Goal: Find specific page/section: Find specific page/section

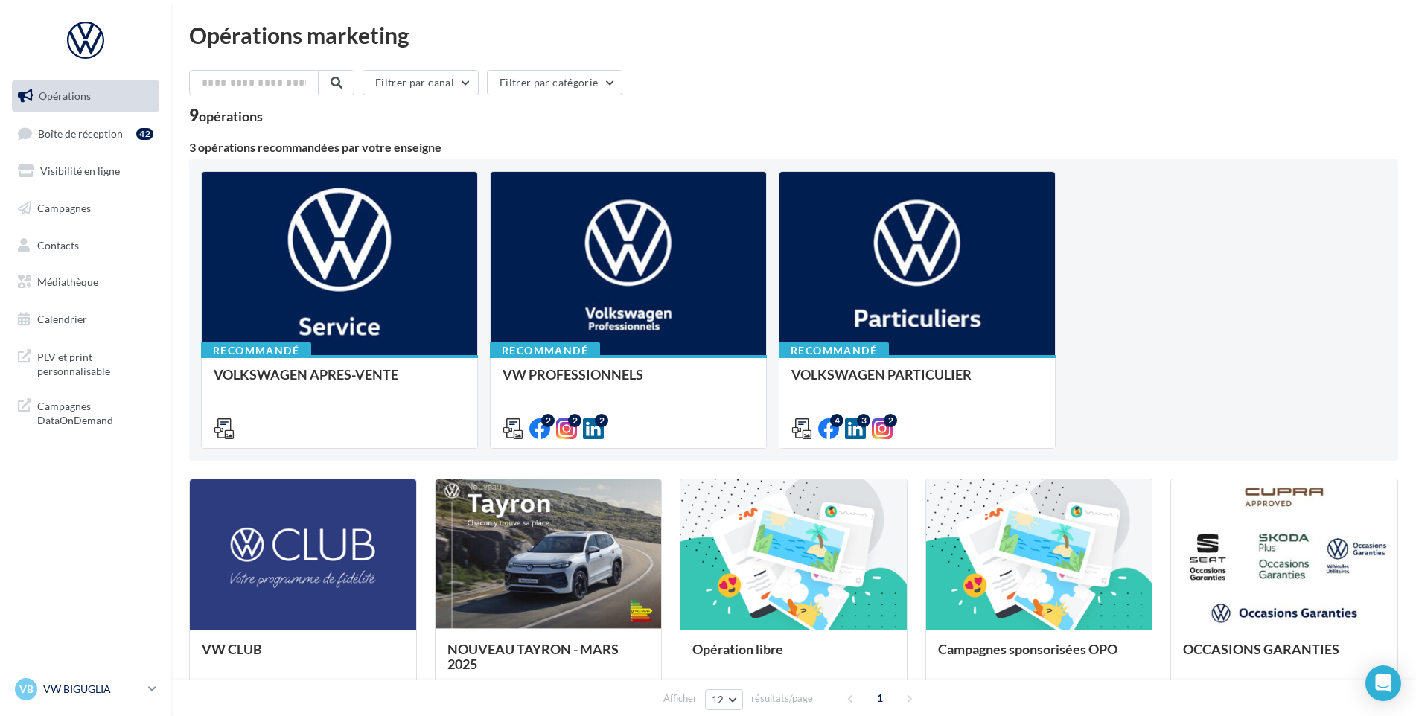
click at [96, 685] on p "VW BIGUGLIA" at bounding box center [92, 689] width 99 height 15
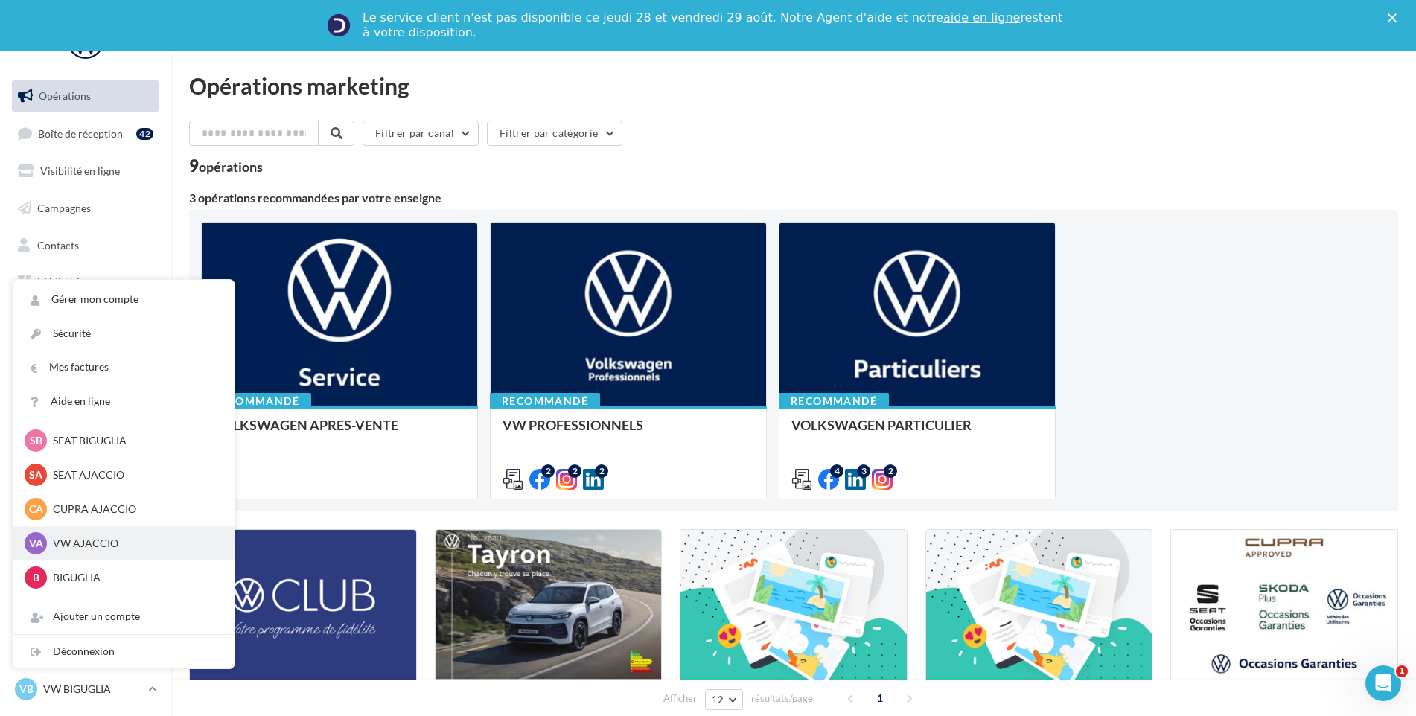
scroll to position [103, 0]
click at [108, 551] on p "BIGUGLIA" at bounding box center [135, 548] width 164 height 15
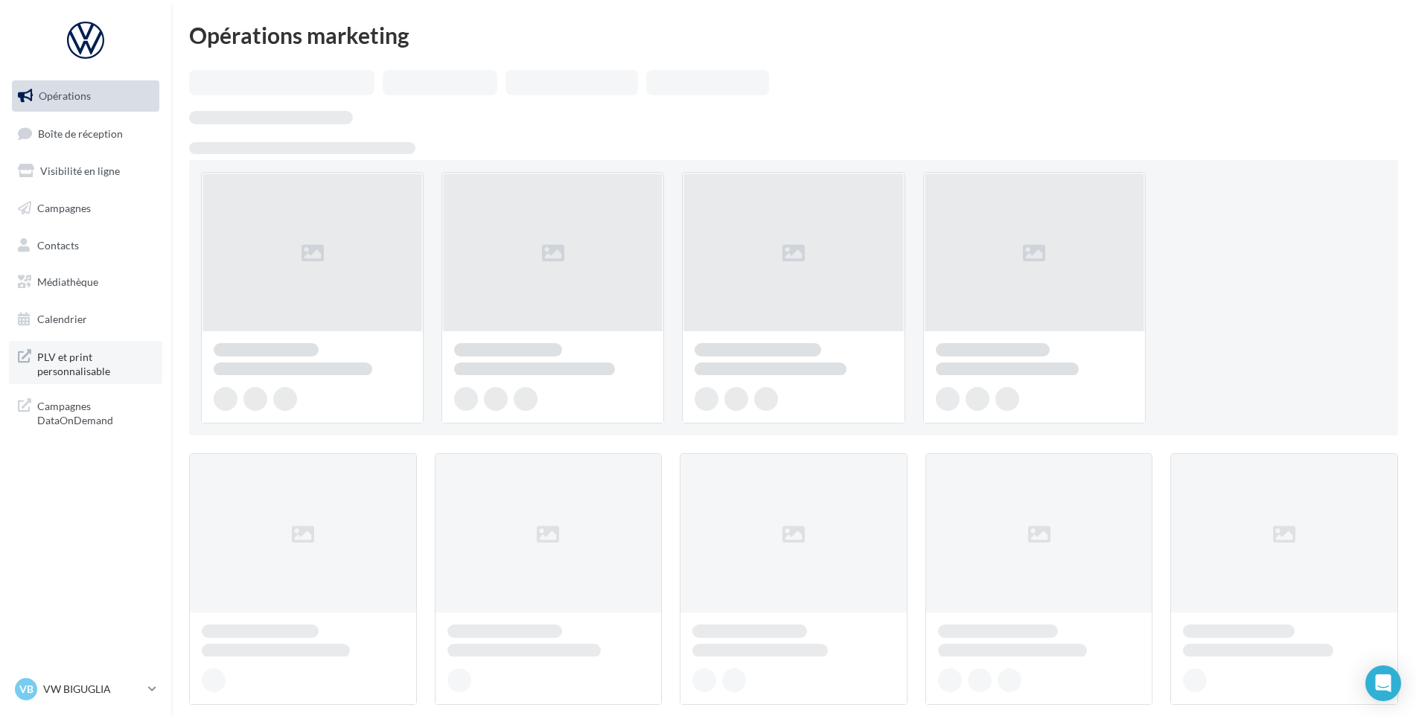
click at [78, 371] on span "PLV et print personnalisable" at bounding box center [95, 363] width 116 height 32
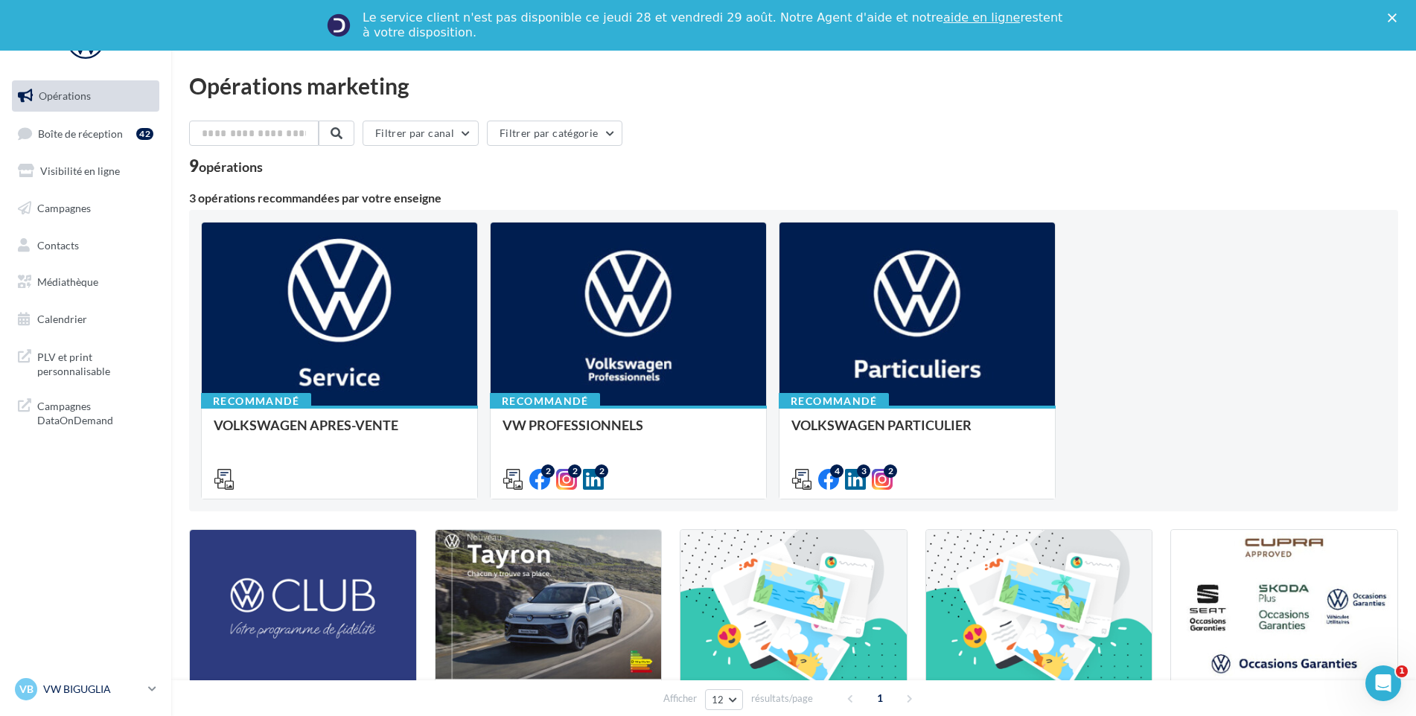
click at [87, 685] on p "VW BIGUGLIA" at bounding box center [92, 689] width 99 height 15
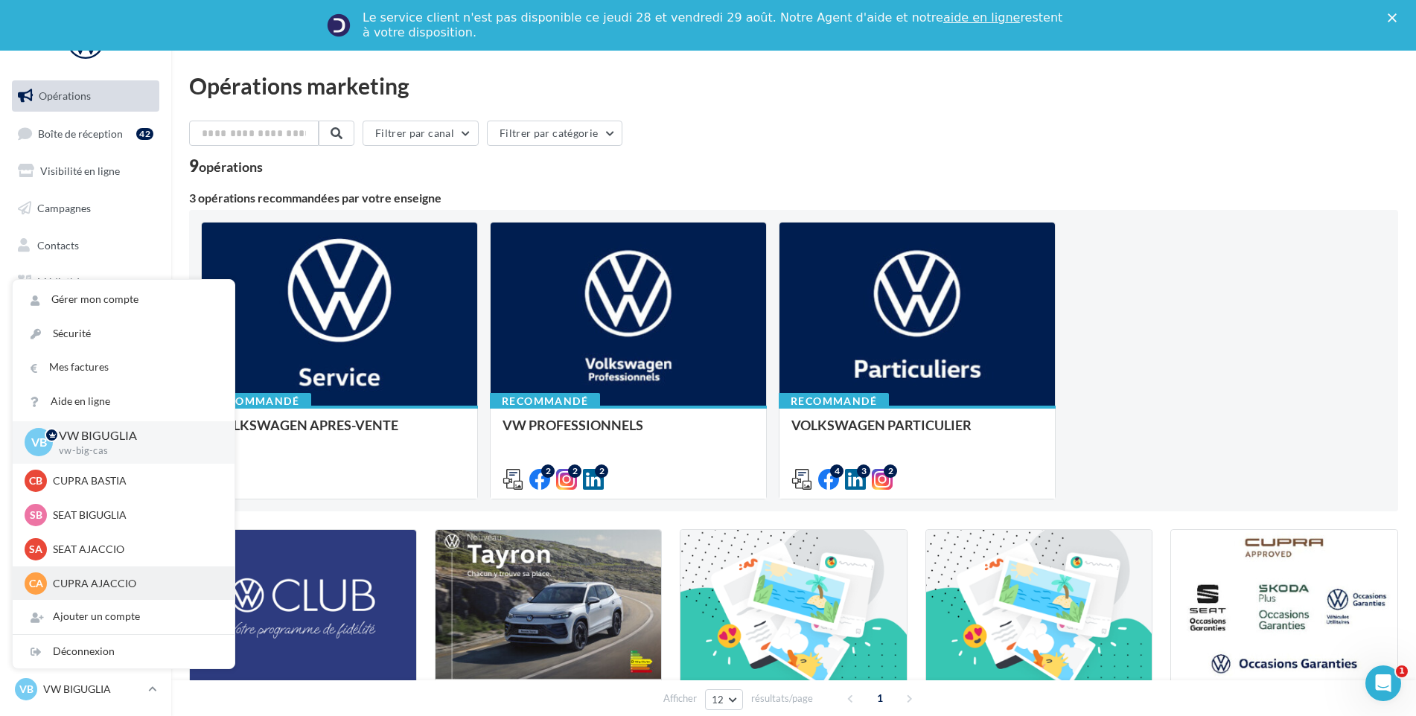
click at [117, 584] on p "CUPRA AJACCIO" at bounding box center [135, 583] width 164 height 15
